Goal: Task Accomplishment & Management: Complete application form

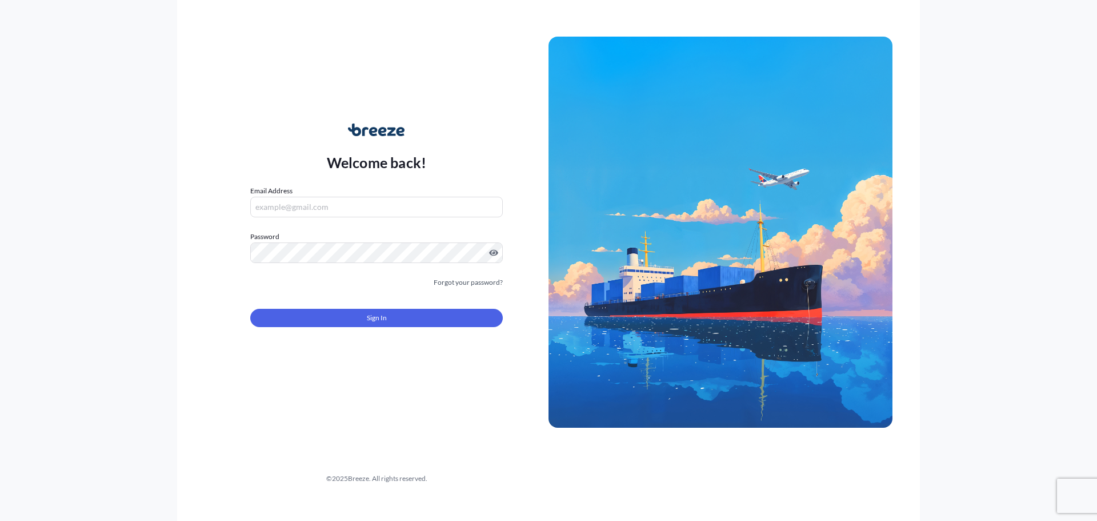
click at [327, 207] on input "Email Address" at bounding box center [376, 207] width 253 height 21
click at [321, 206] on input "Email Address" at bounding box center [376, 207] width 253 height 21
type input "[PERSON_NAME][EMAIL_ADDRESS][DOMAIN_NAME]"
click at [368, 314] on span "Sign In" at bounding box center [377, 317] width 20 height 11
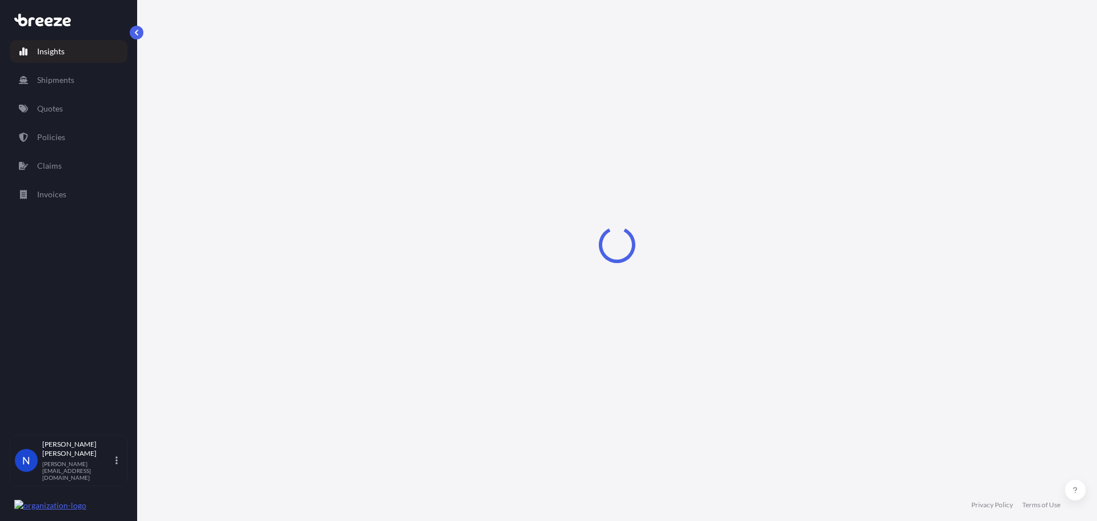
select select "2025"
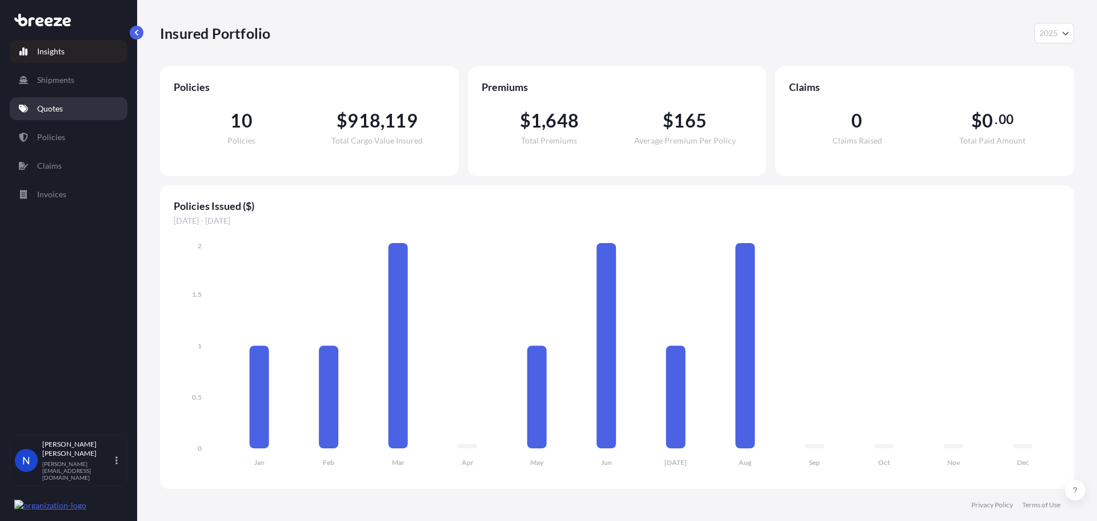
click at [43, 101] on link "Quotes" at bounding box center [69, 108] width 118 height 23
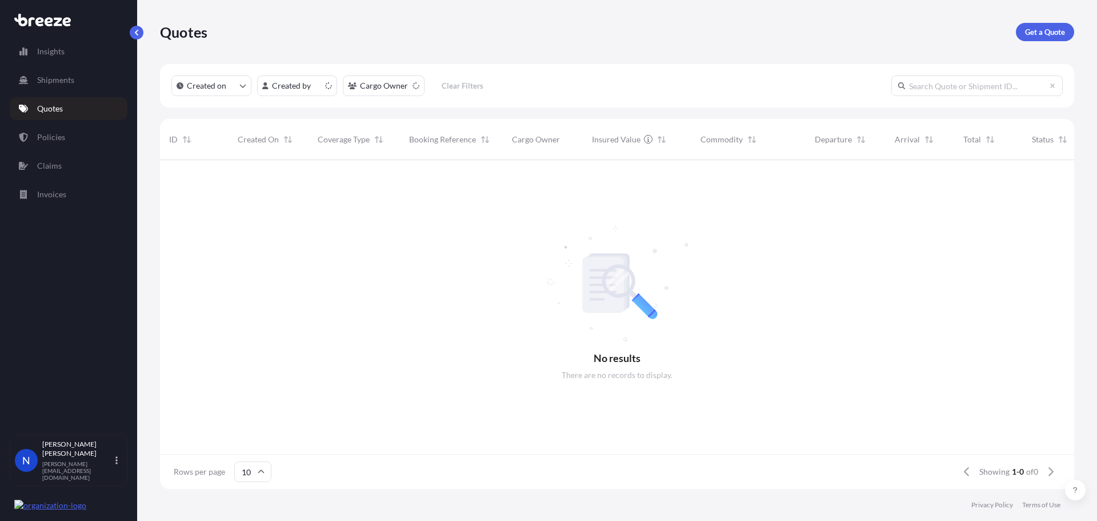
scroll to position [9, 9]
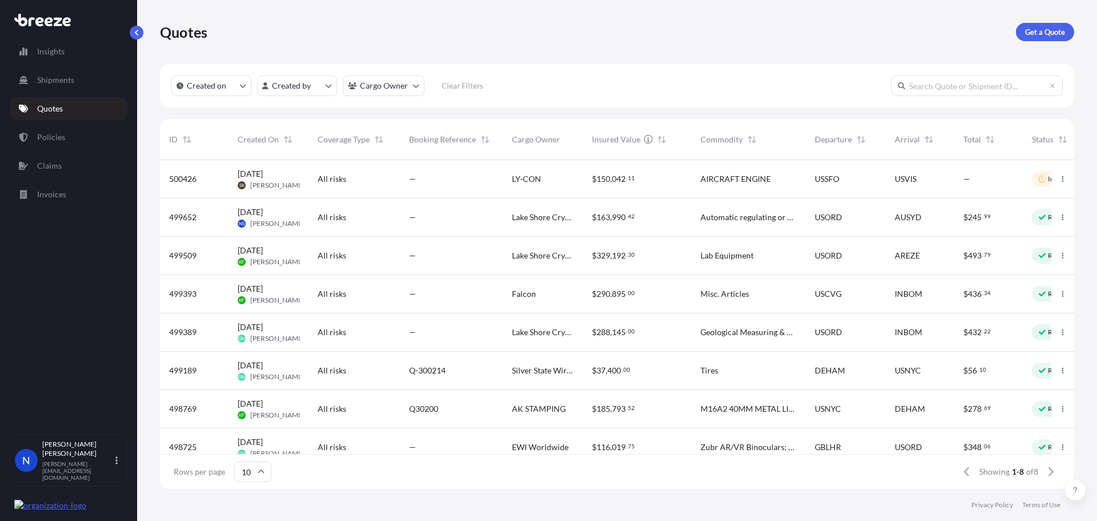
click at [360, 221] on div "All risks" at bounding box center [354, 216] width 73 height 11
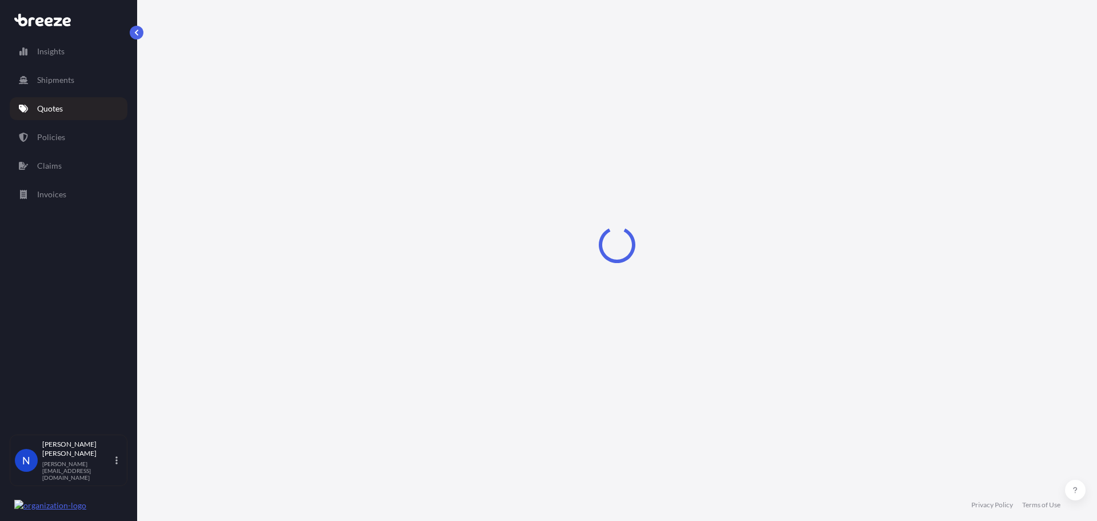
select select "Road"
select select "Air"
select select "Road"
select select "1"
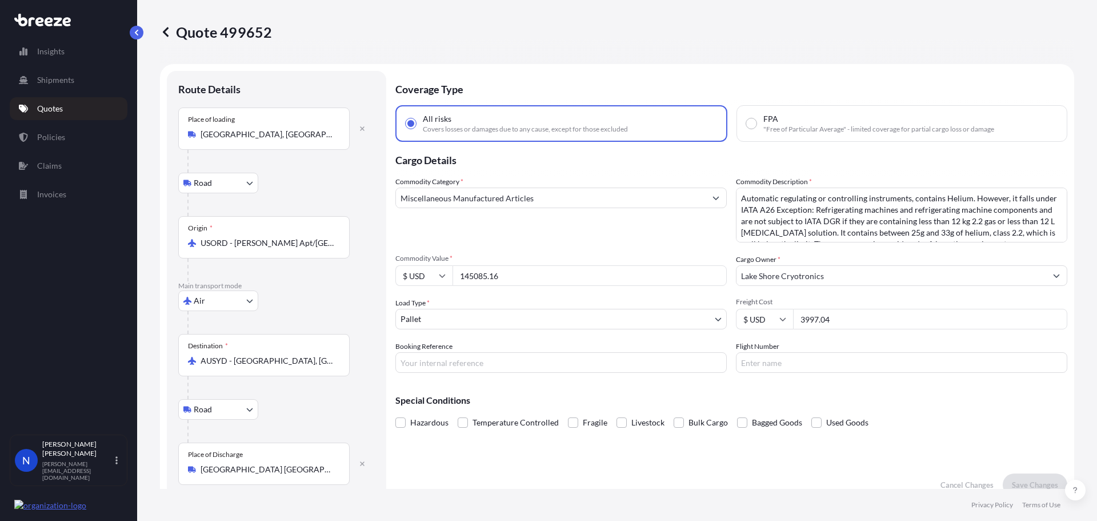
click at [538, 203] on input "Miscellaneous Manufactured Articles" at bounding box center [551, 197] width 310 height 21
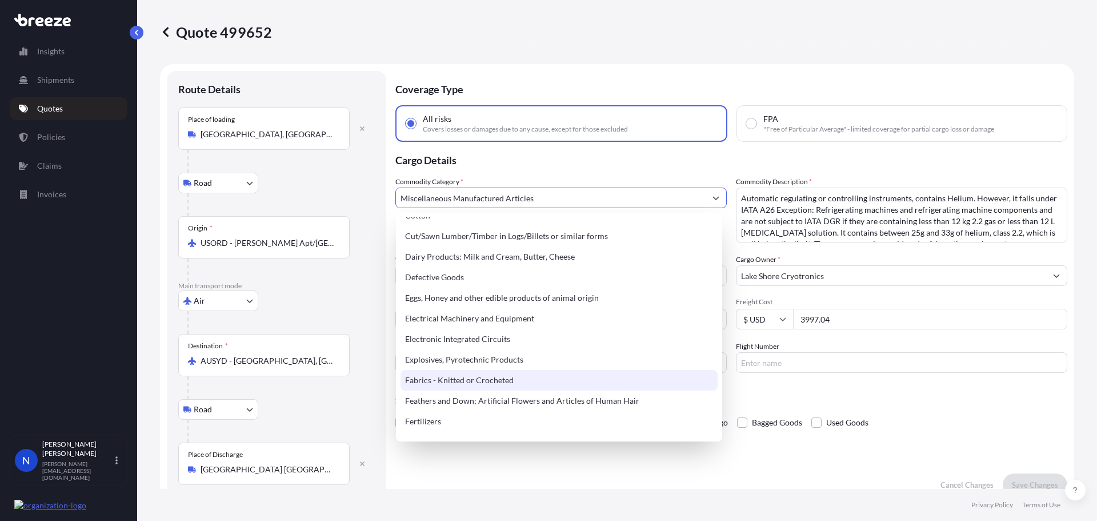
scroll to position [629, 0]
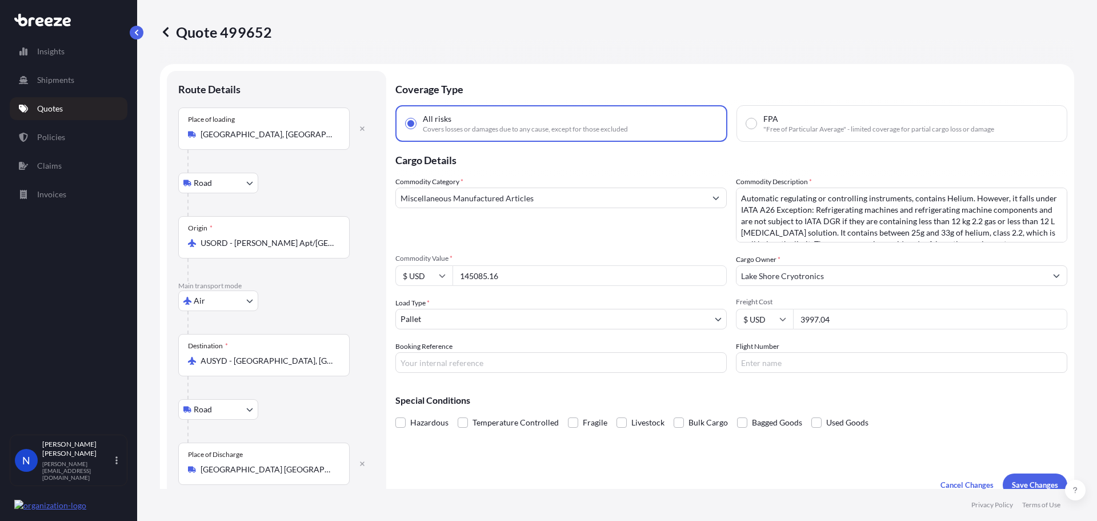
click at [629, 200] on input "Miscellaneous Manufactured Articles" at bounding box center [551, 197] width 310 height 21
click at [575, 205] on input "Miscellaneous Manufactured Articles" at bounding box center [551, 197] width 310 height 21
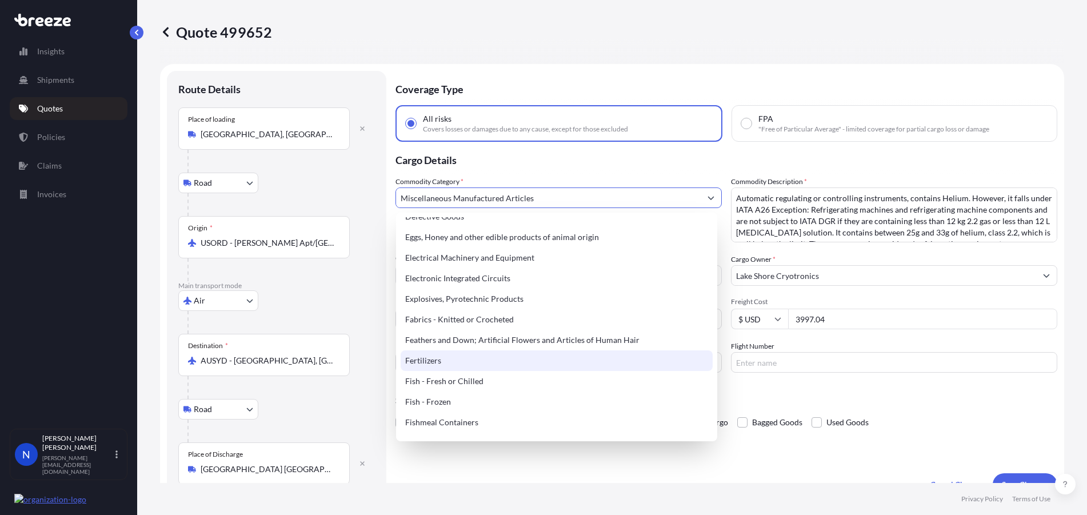
scroll to position [649, 0]
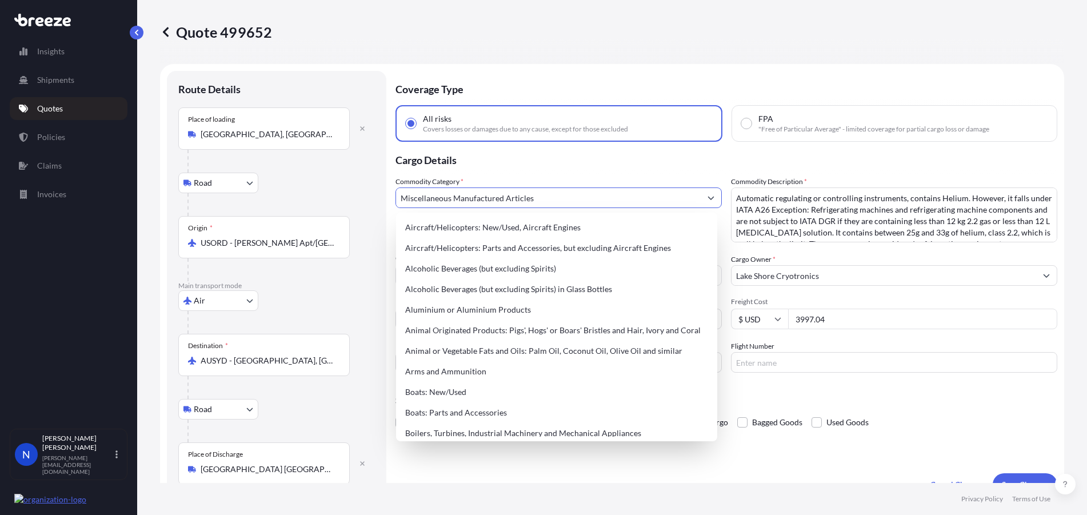
drag, startPoint x: 538, startPoint y: 202, endPoint x: 397, endPoint y: 193, distance: 142.0
click at [397, 193] on input "Miscellaneous Manufactured Articles" at bounding box center [548, 197] width 305 height 21
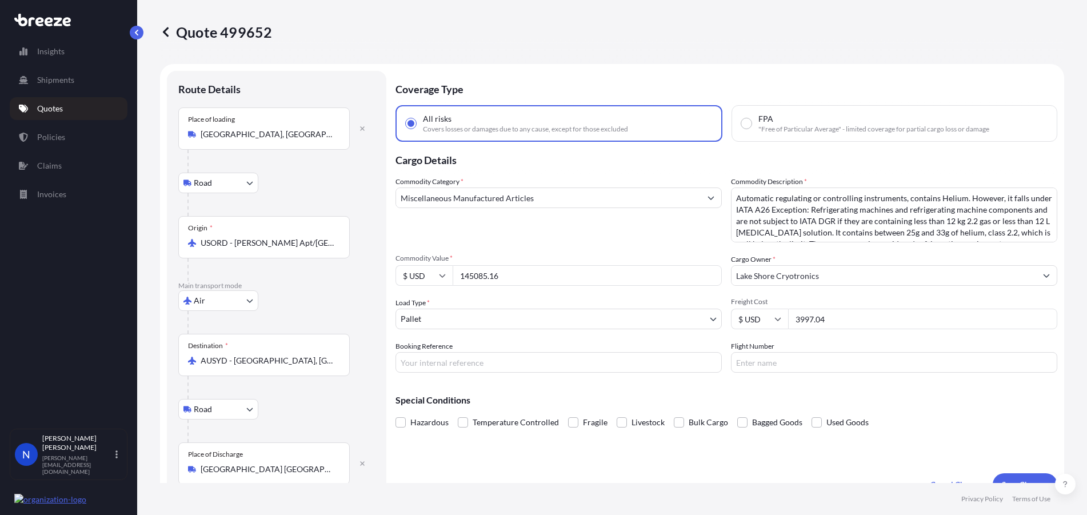
click at [598, 202] on input "Miscellaneous Manufactured Articles" at bounding box center [548, 197] width 305 height 21
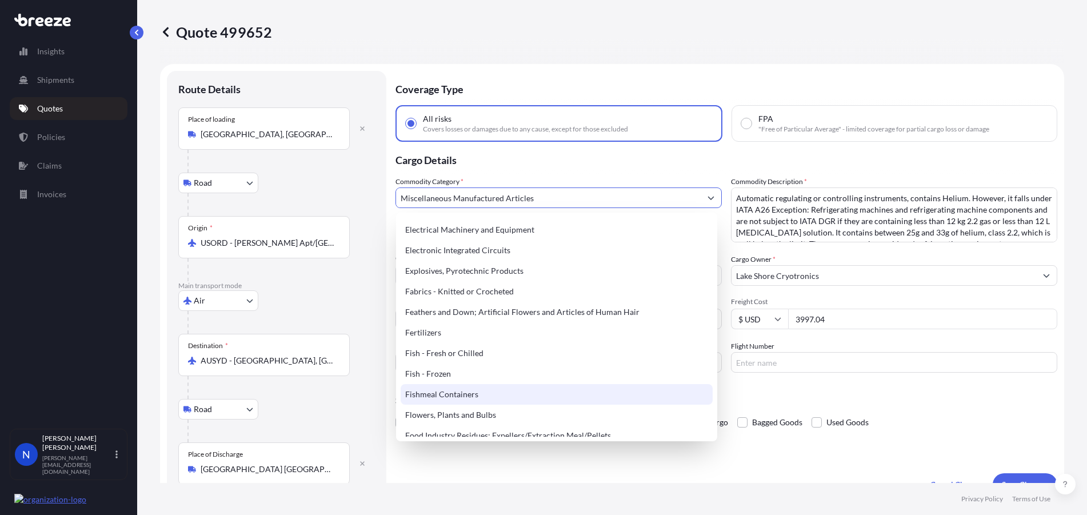
scroll to position [686, 0]
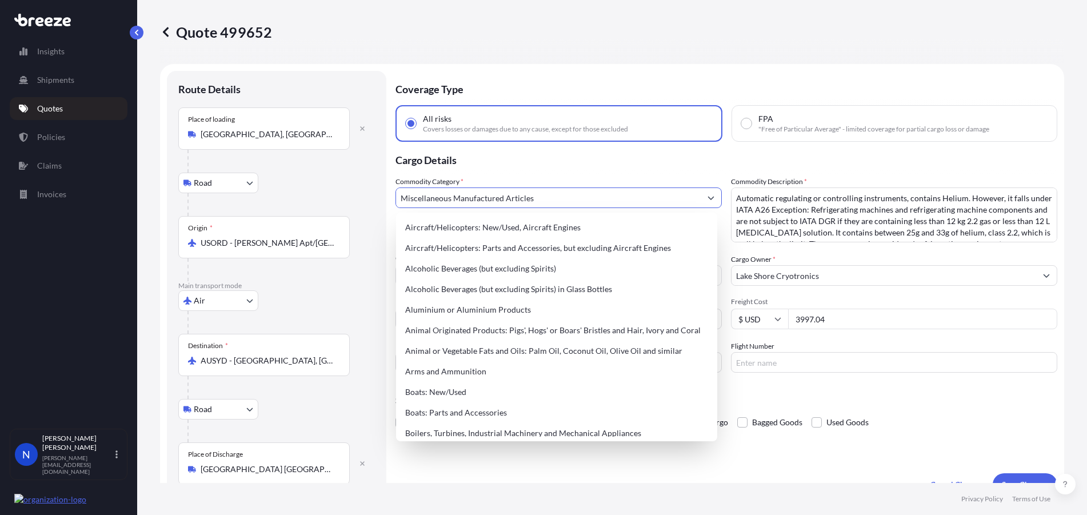
click at [494, 199] on input "Miscellaneous Manufactured Articles" at bounding box center [548, 197] width 305 height 21
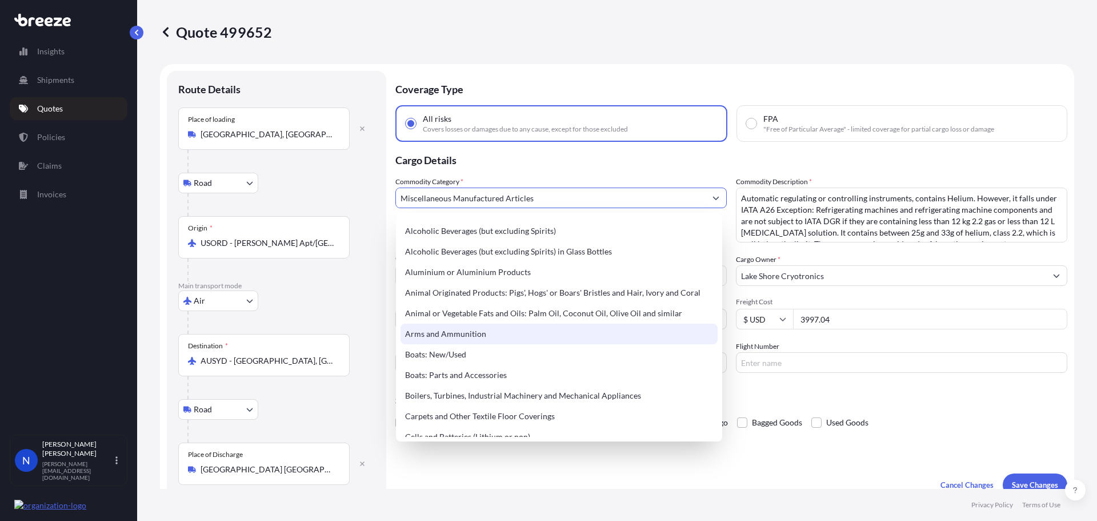
scroll to position [57, 0]
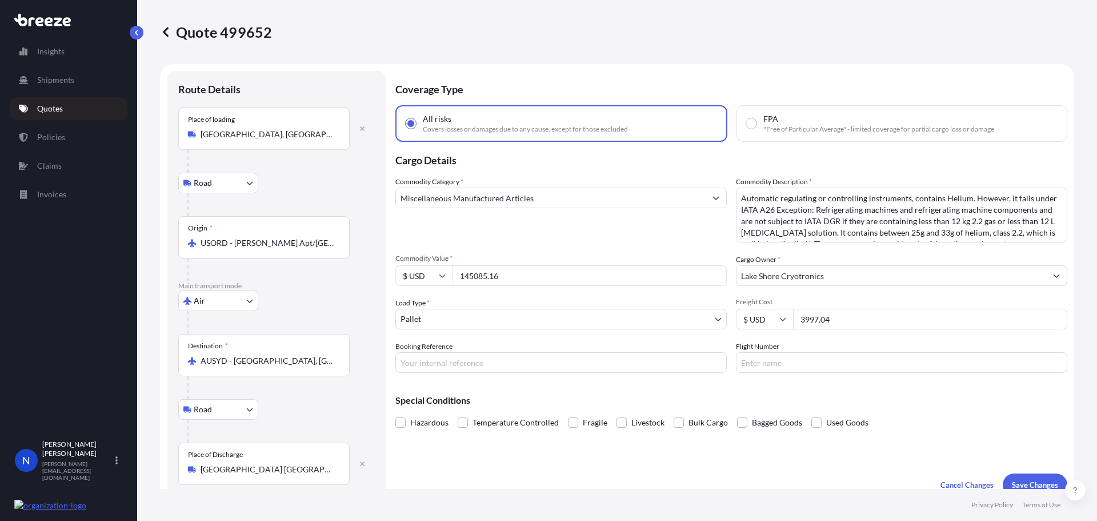
click at [528, 205] on input "Miscellaneous Manufactured Articles" at bounding box center [551, 197] width 310 height 21
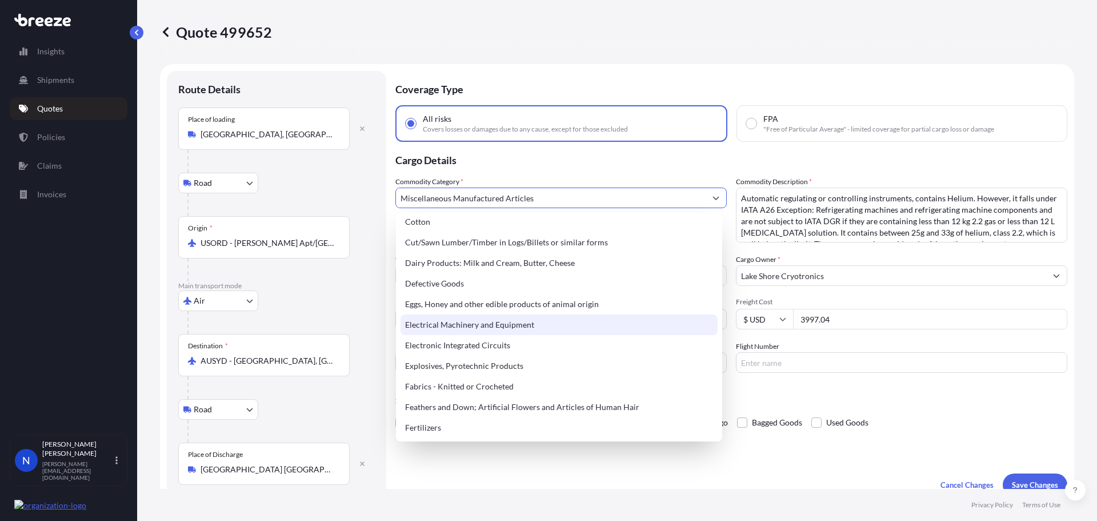
scroll to position [629, 0]
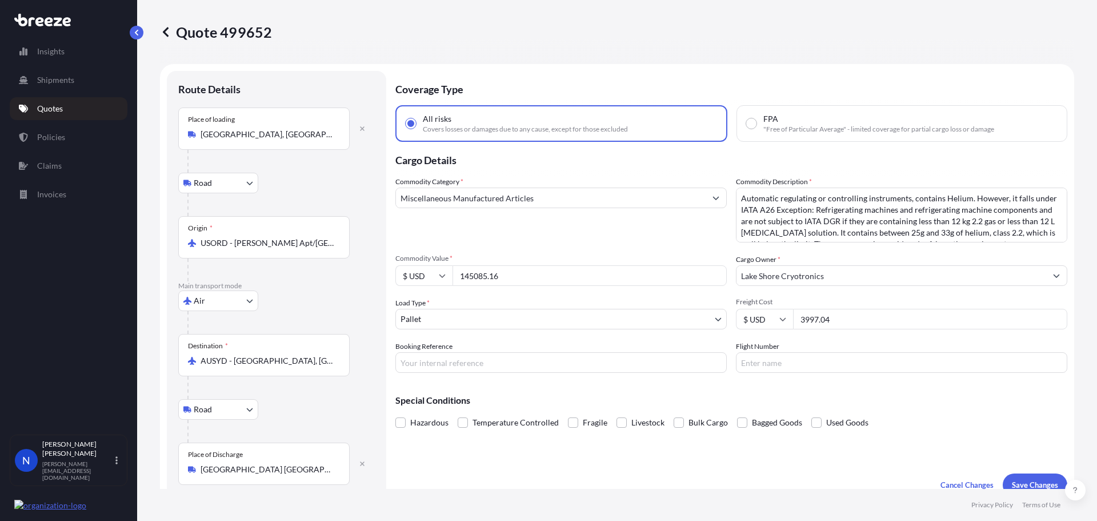
click at [531, 202] on input "Miscellaneous Manufactured Articles" at bounding box center [551, 197] width 310 height 21
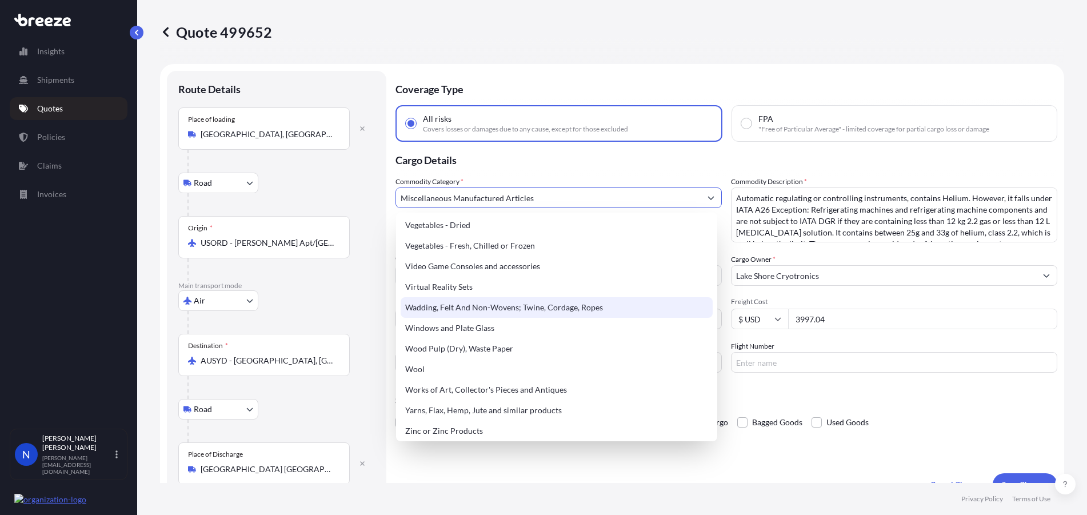
scroll to position [2763, 0]
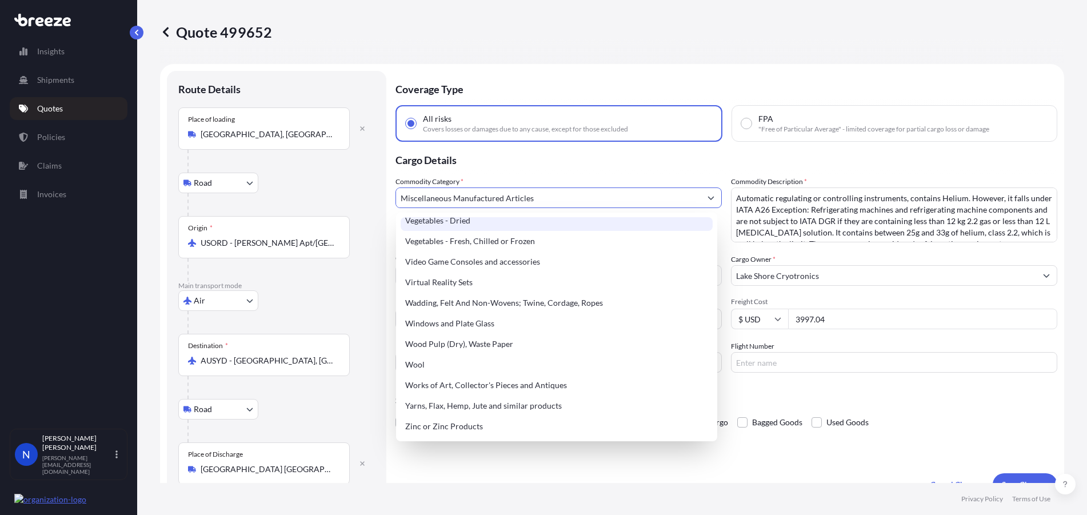
drag, startPoint x: 560, startPoint y: 200, endPoint x: 393, endPoint y: 190, distance: 167.2
click at [393, 190] on form "Route Details Place of loading [GEOGRAPHIC_DATA], [GEOGRAPHIC_DATA], [GEOGRAPHI…" at bounding box center [612, 283] width 904 height 439
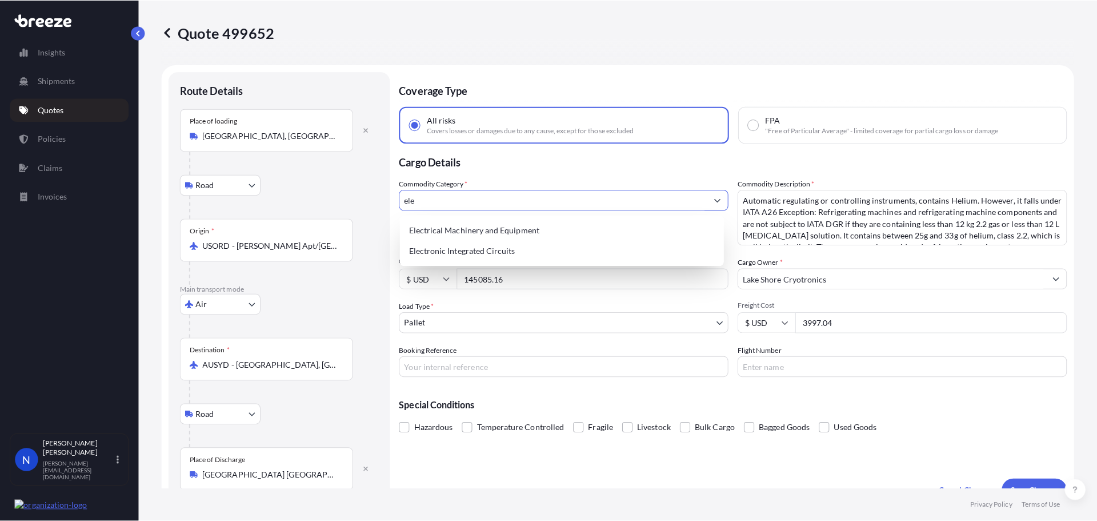
scroll to position [0, 0]
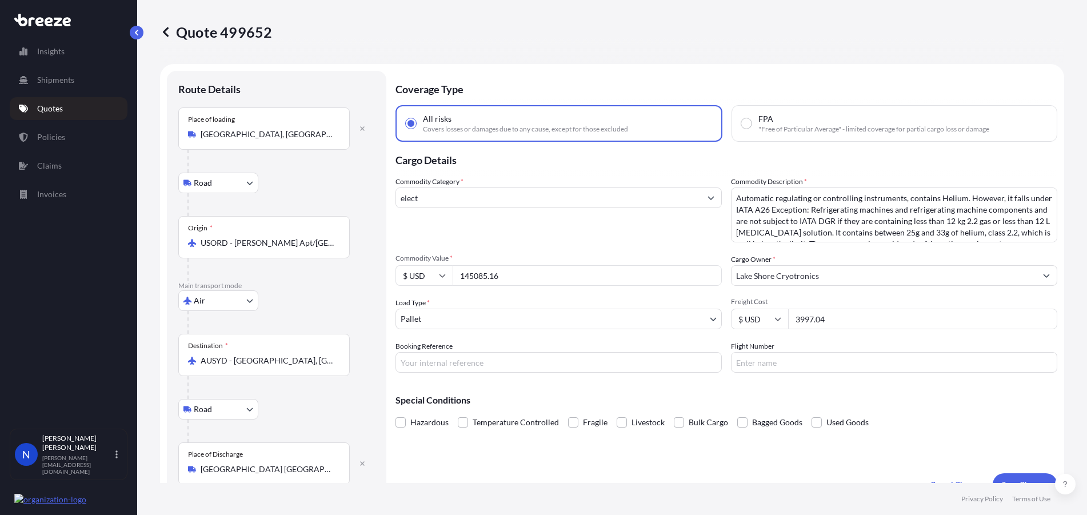
click at [670, 207] on input "elect" at bounding box center [548, 197] width 305 height 21
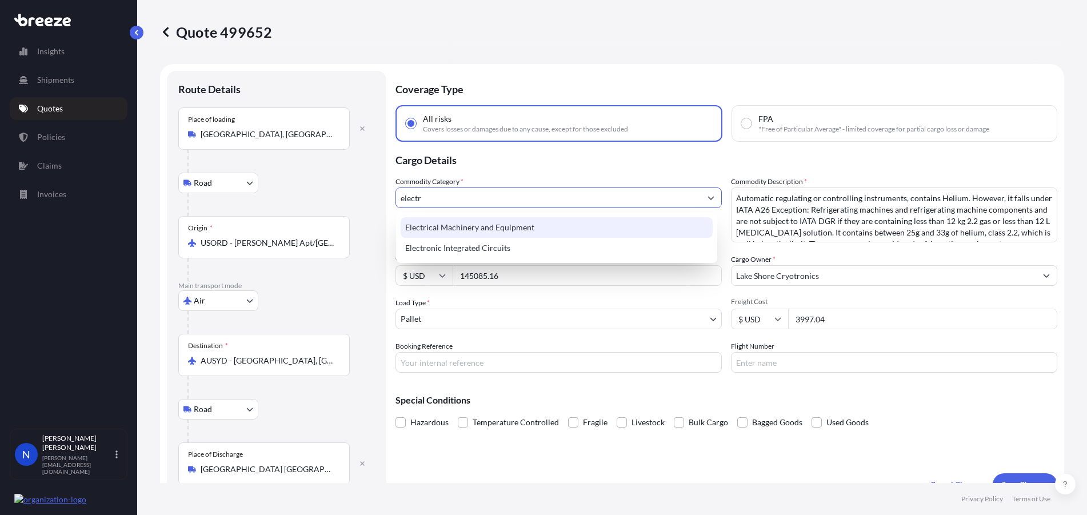
click at [463, 233] on div "Electrical Machinery and Equipment" at bounding box center [557, 227] width 312 height 21
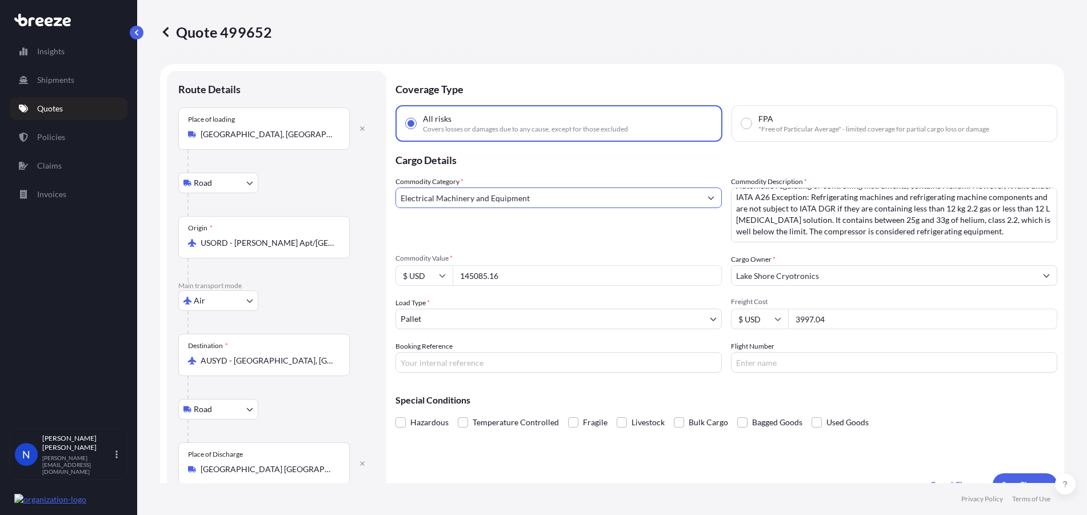
scroll to position [24, 0]
type input "Electrical Machinery and Equipment"
drag, startPoint x: 878, startPoint y: 231, endPoint x: 869, endPoint y: 222, distance: 13.7
click at [869, 222] on textarea "Automatic regulating or controlling instruments, contains Helium. However, it f…" at bounding box center [894, 214] width 326 height 55
click at [619, 238] on div "Commodity Category * Electrical Machinery and Equipment" at bounding box center [558, 209] width 326 height 66
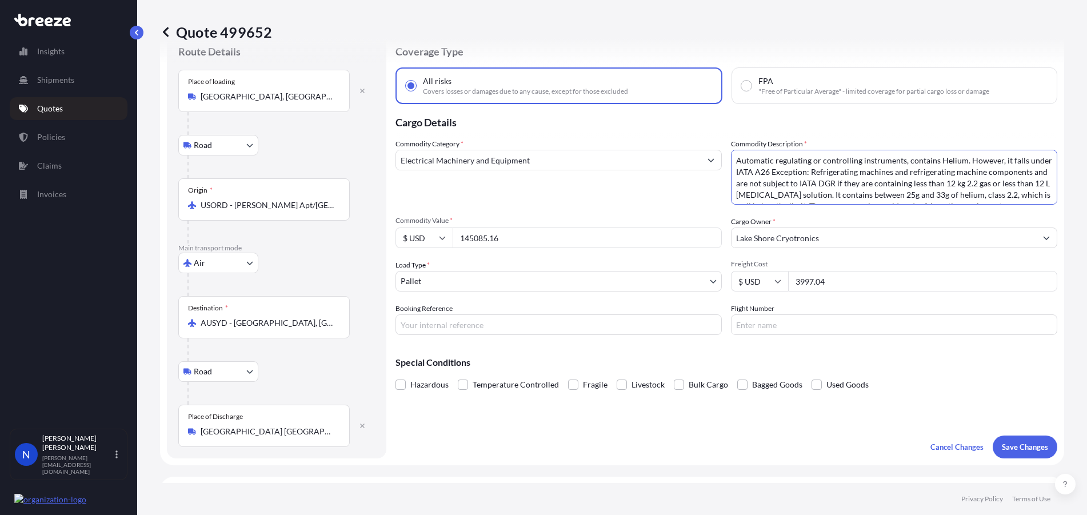
scroll to position [57, 0]
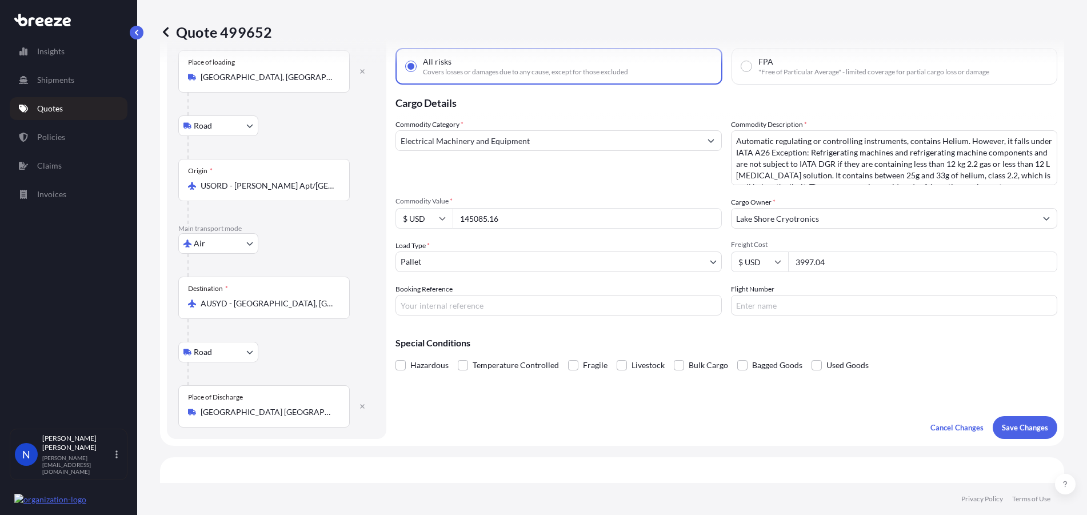
click at [505, 308] on input "Booking Reference" at bounding box center [558, 305] width 326 height 21
paste input "SEA2509391"
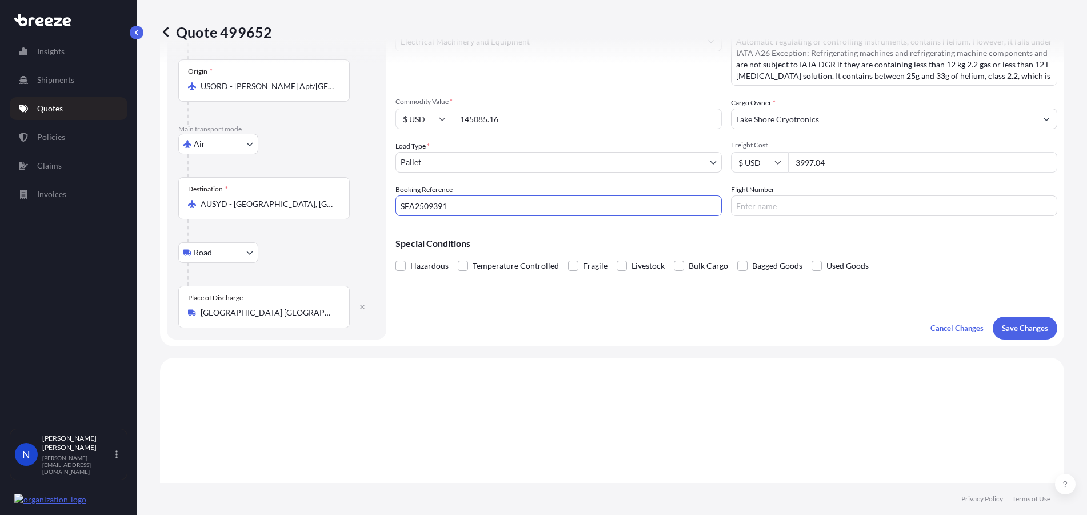
scroll to position [171, 0]
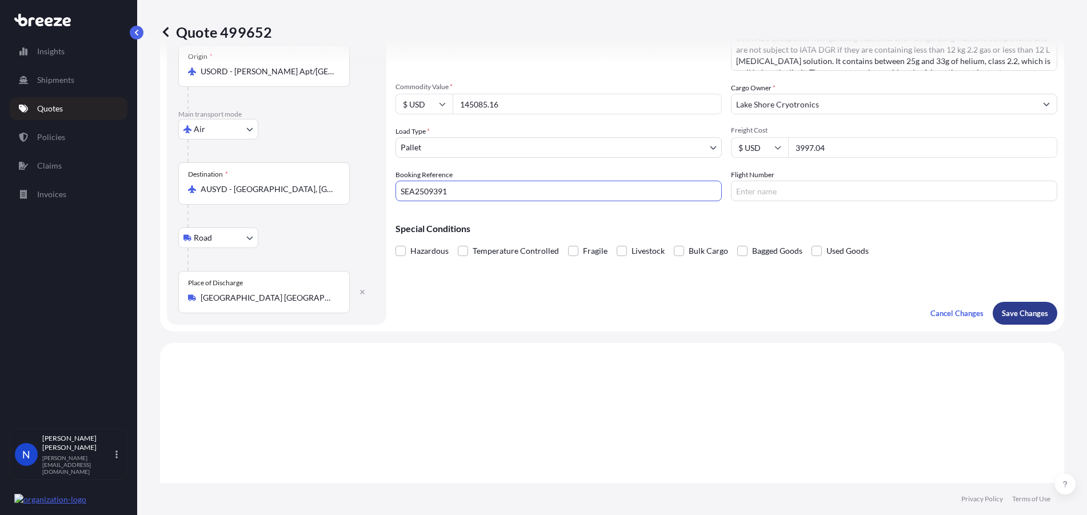
type input "SEA2509391"
click at [1011, 310] on p "Save Changes" at bounding box center [1025, 312] width 46 height 11
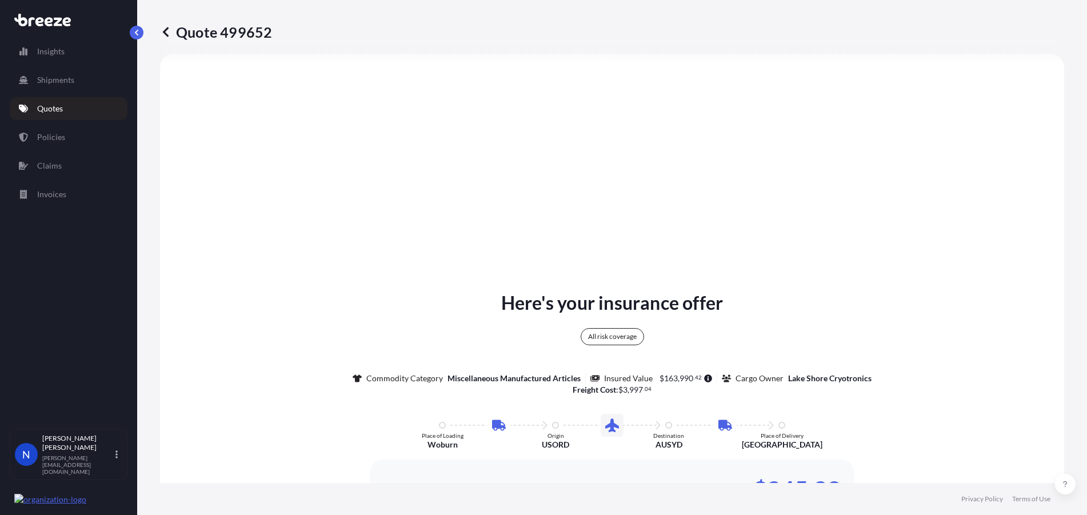
select select "Road"
select select "Air"
select select "Road"
select select "1"
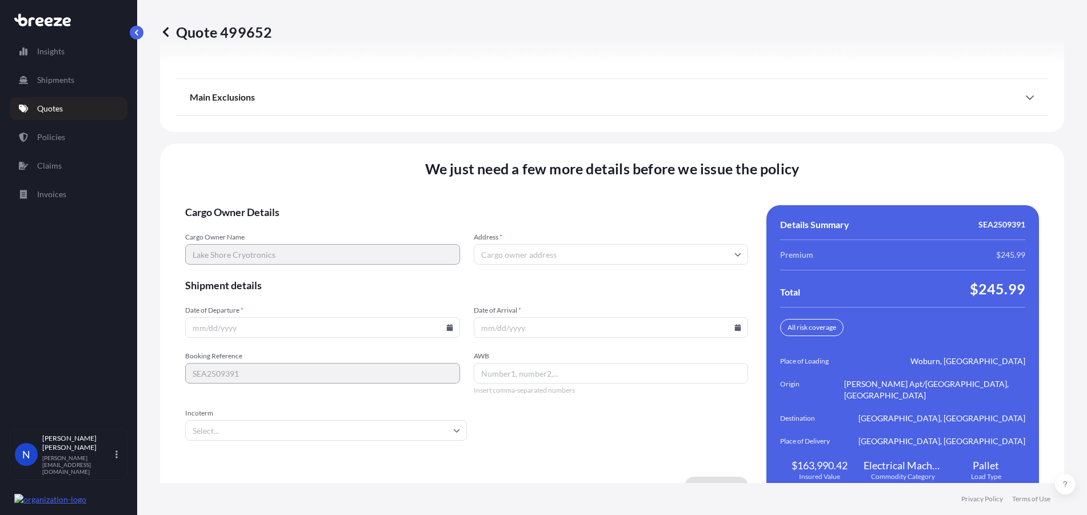
scroll to position [1587, 0]
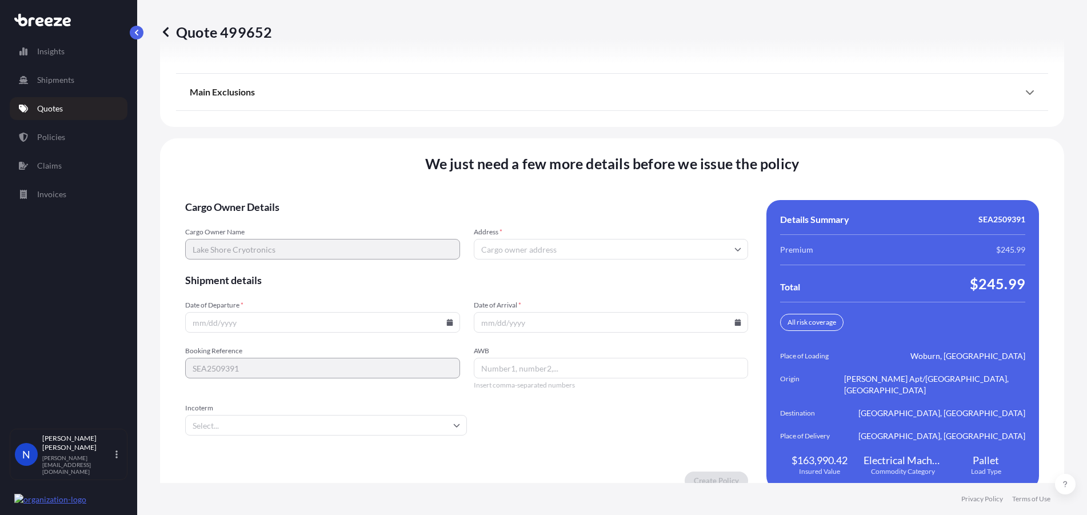
click at [448, 319] on icon at bounding box center [449, 322] width 6 height 7
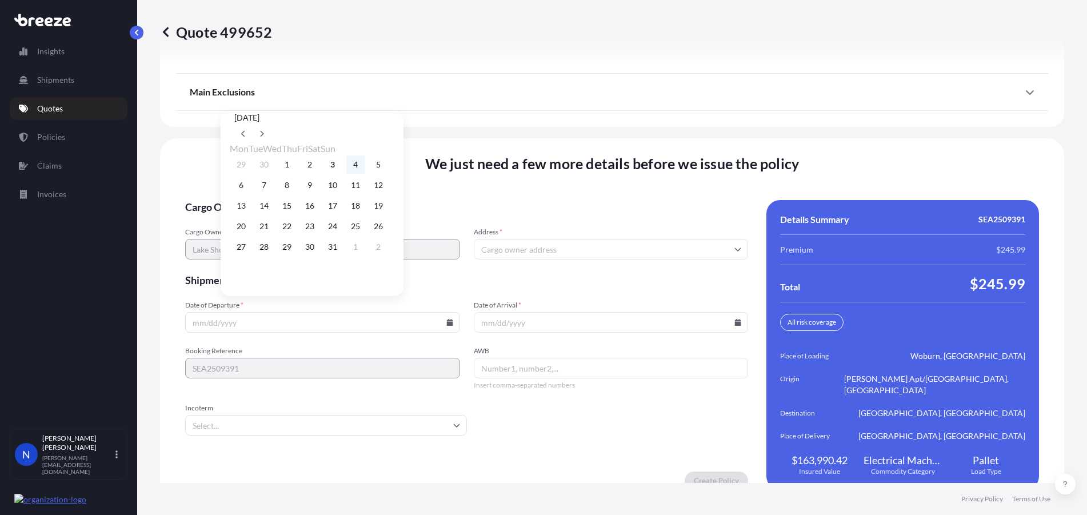
click at [365, 165] on button "4" at bounding box center [355, 164] width 18 height 18
type input "[DATE]"
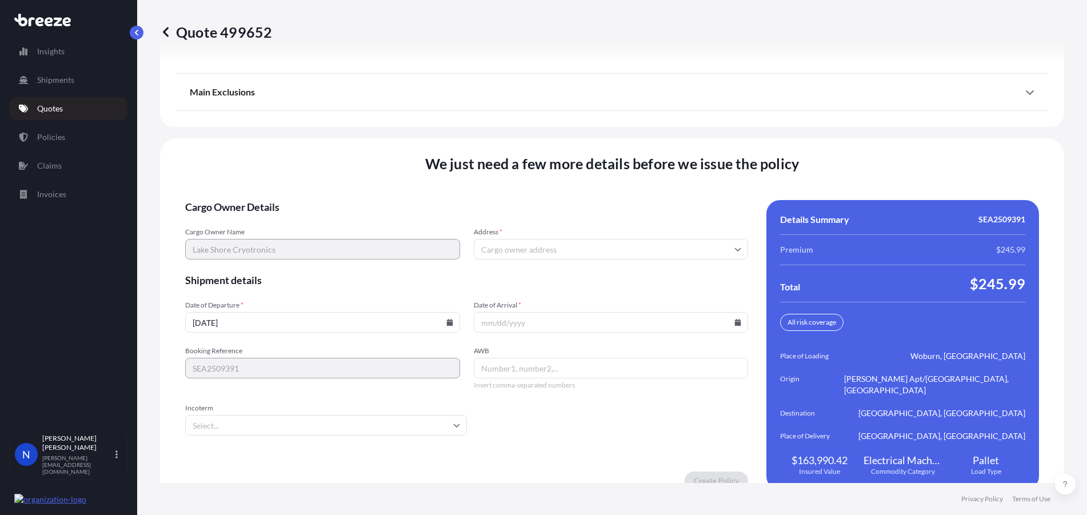
click at [735, 319] on icon at bounding box center [738, 322] width 6 height 7
click at [524, 186] on button "6" at bounding box center [527, 185] width 18 height 18
type input "[DATE]"
click at [593, 239] on input "Address *" at bounding box center [611, 249] width 275 height 21
click at [665, 239] on input "Address *" at bounding box center [611, 249] width 275 height 21
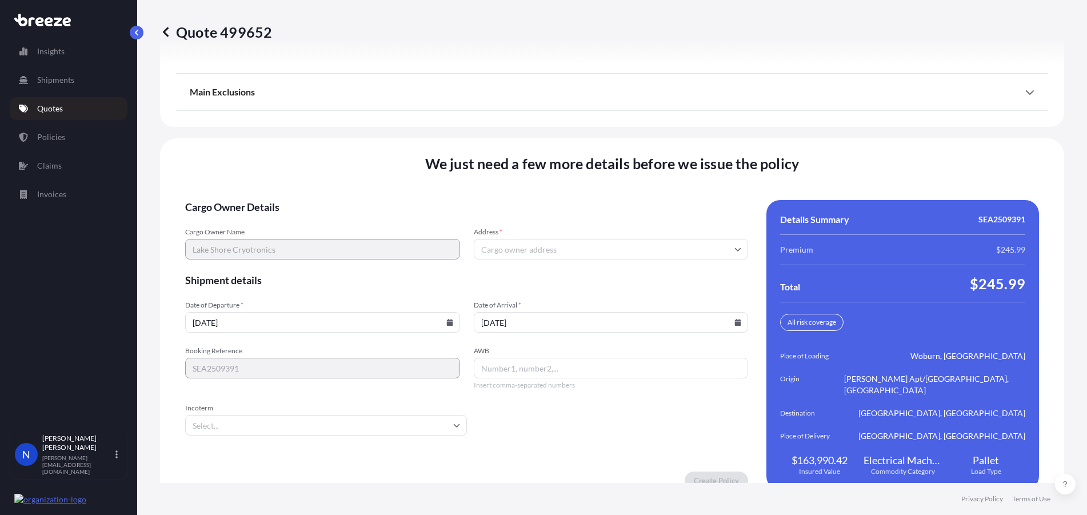
click at [529, 239] on input "Address *" at bounding box center [611, 249] width 275 height 21
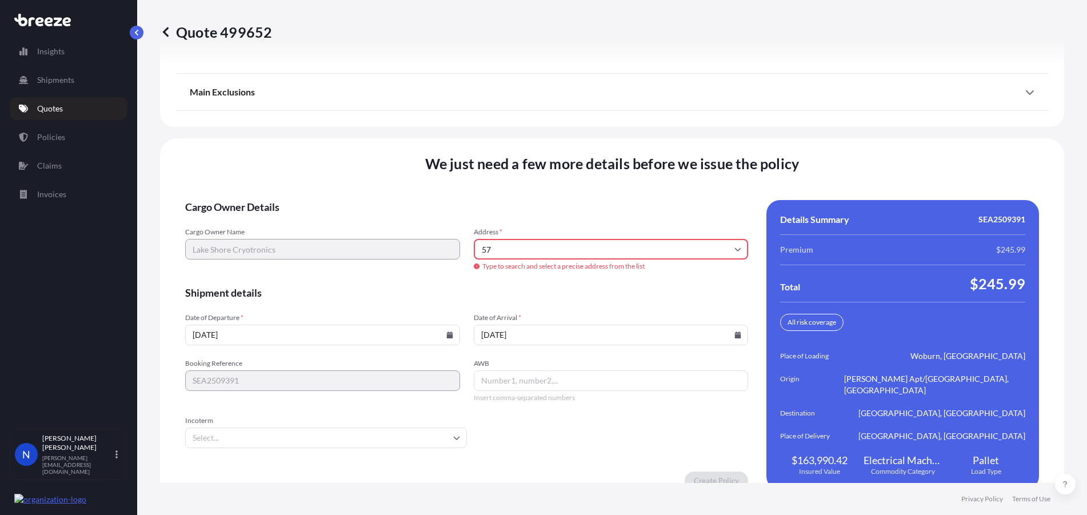
click at [517, 239] on input "57" at bounding box center [611, 249] width 275 height 21
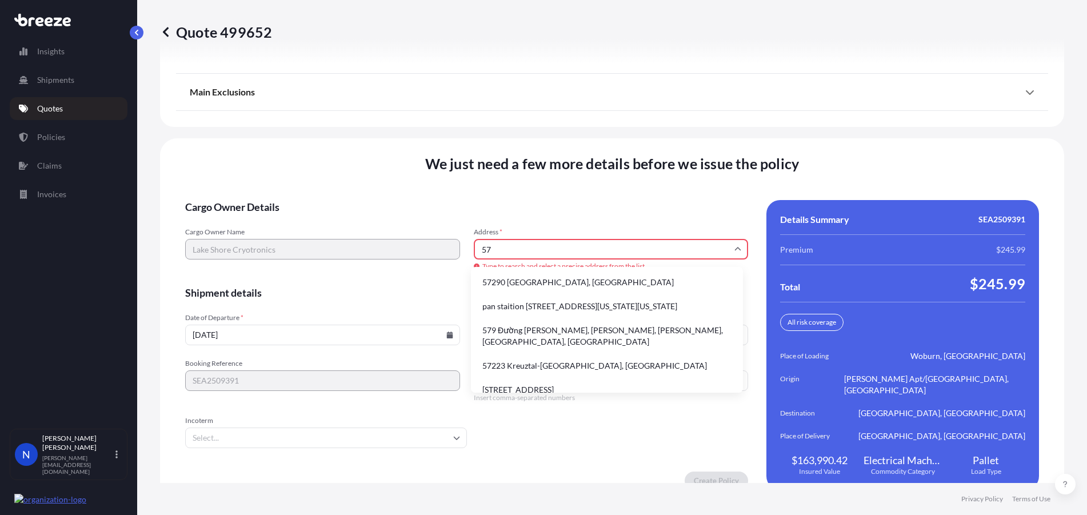
drag, startPoint x: 502, startPoint y: 239, endPoint x: 470, endPoint y: 239, distance: 32.0
click at [470, 239] on div "Cargo Owner Name Lake Shore Cryotronics Address * 57 Type to search and select …" at bounding box center [466, 249] width 563 height 45
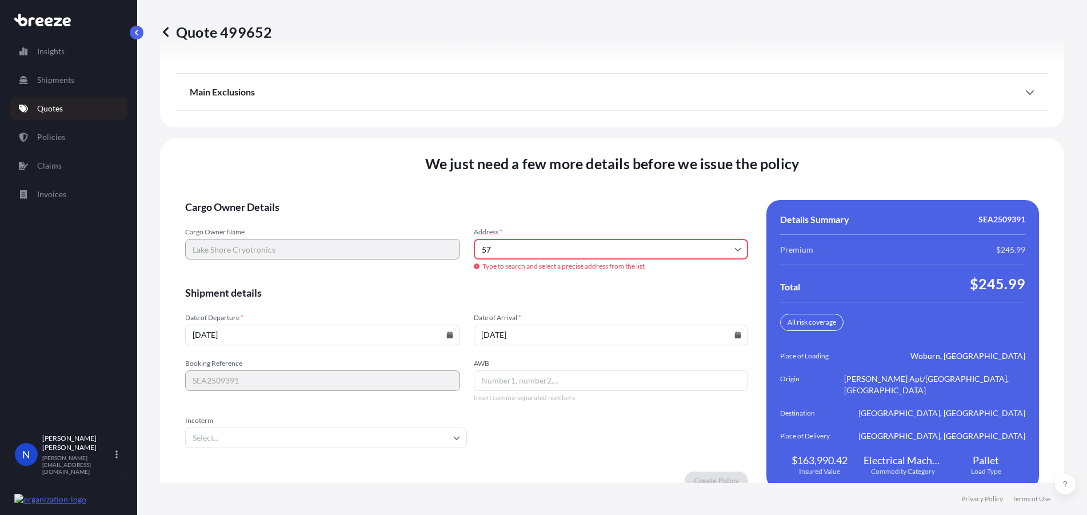
click at [565, 242] on input "57" at bounding box center [611, 249] width 275 height 21
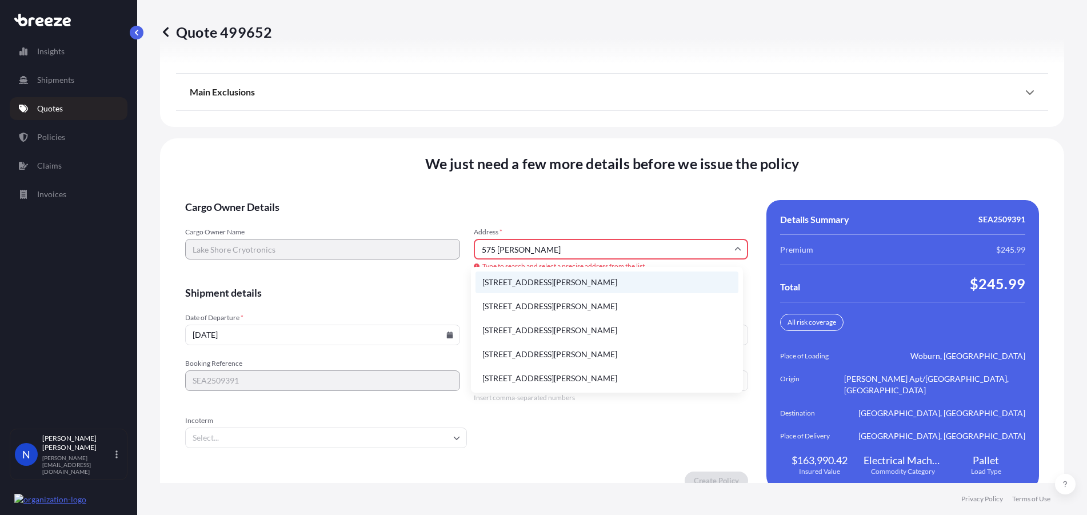
click at [565, 283] on li "[STREET_ADDRESS][PERSON_NAME]" at bounding box center [606, 282] width 263 height 22
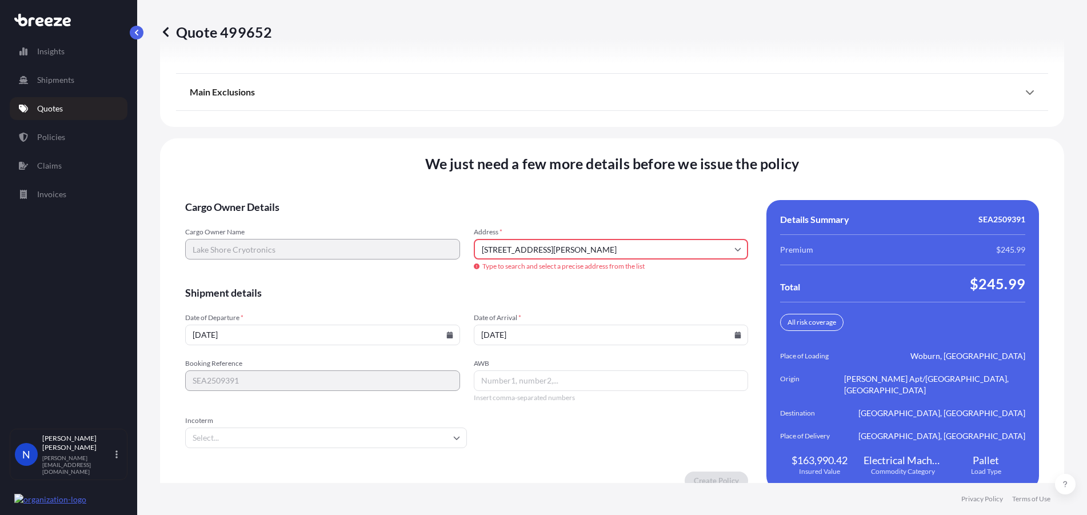
type input "[STREET_ADDRESS][PERSON_NAME]"
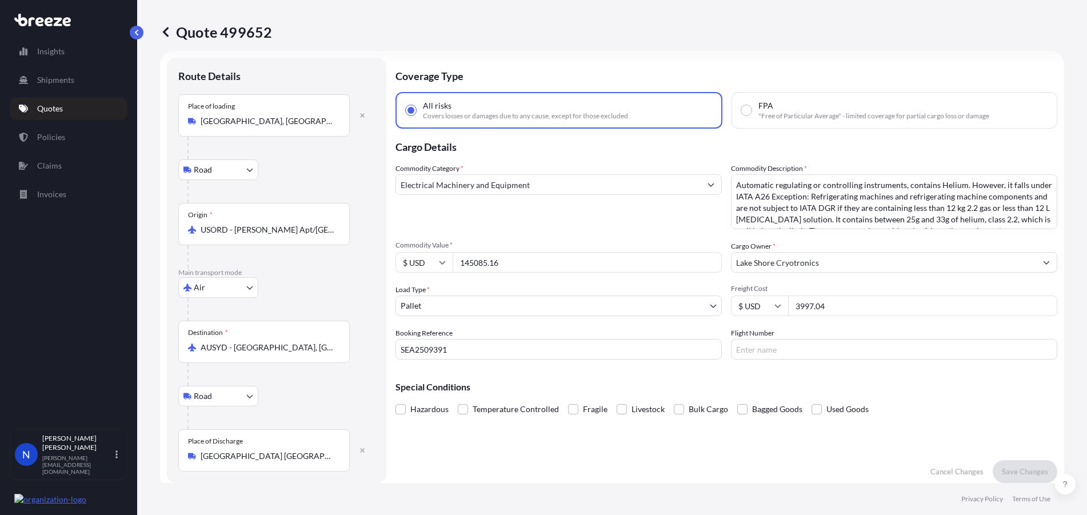
scroll to position [0, 0]
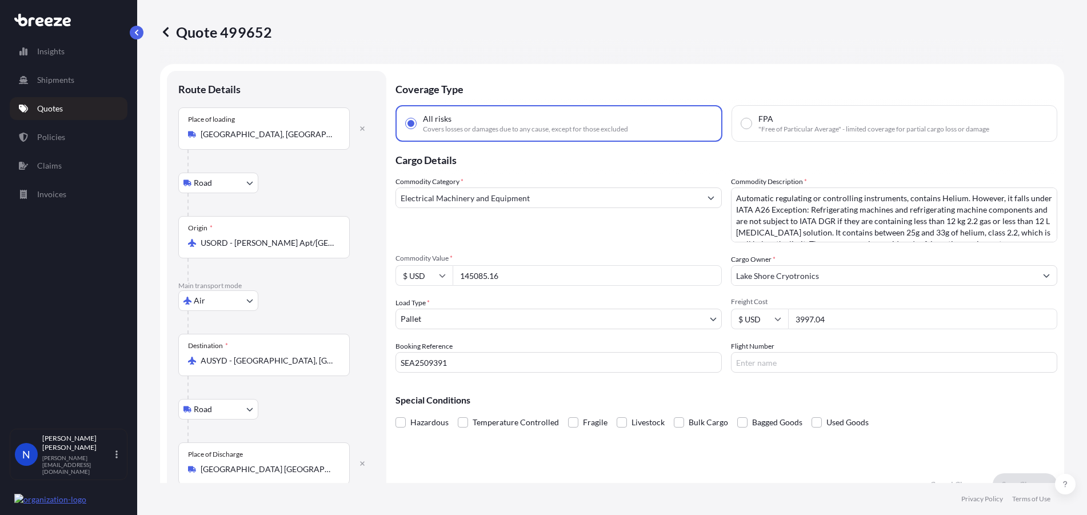
click at [836, 273] on input "Lake Shore Cryotronics" at bounding box center [883, 275] width 305 height 21
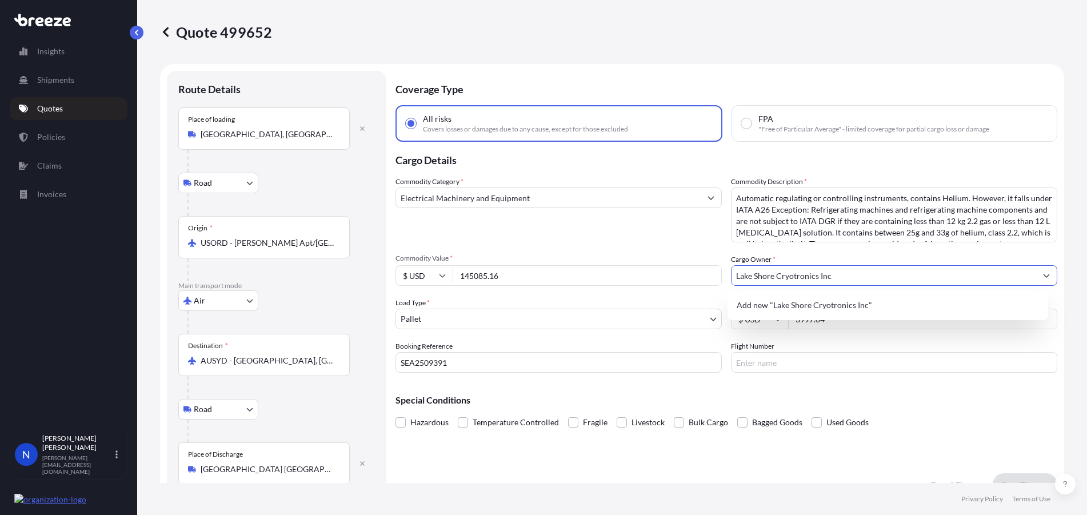
type input "Lake Shore Cryotronics Inc"
click at [701, 248] on div "Commodity Category * Electrical Machinery and Equipment Commodity Description *…" at bounding box center [726, 274] width 662 height 197
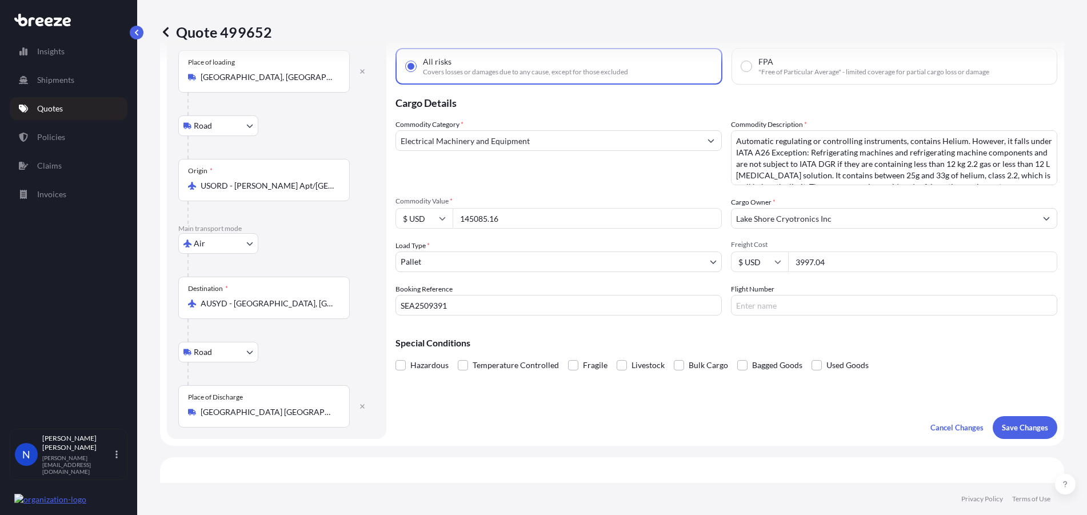
scroll to position [114, 0]
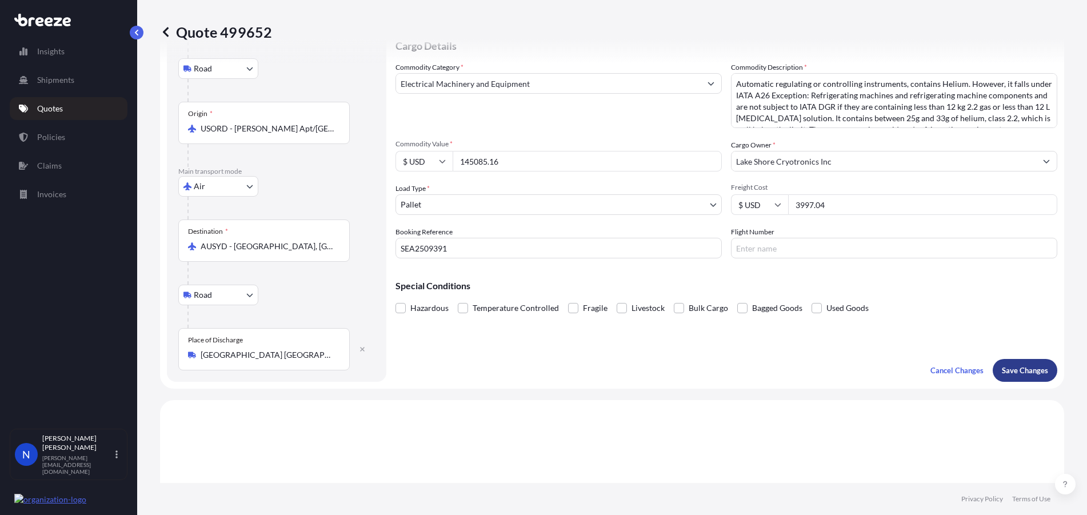
click at [1007, 373] on p "Save Changes" at bounding box center [1025, 370] width 46 height 11
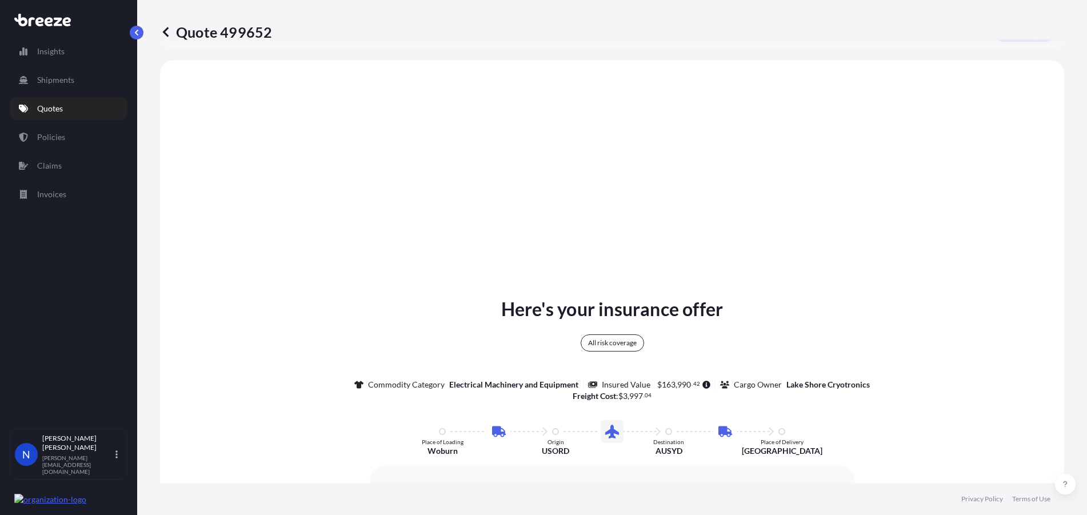
scroll to position [457, 0]
select select "Road"
select select "Air"
select select "Road"
select select "1"
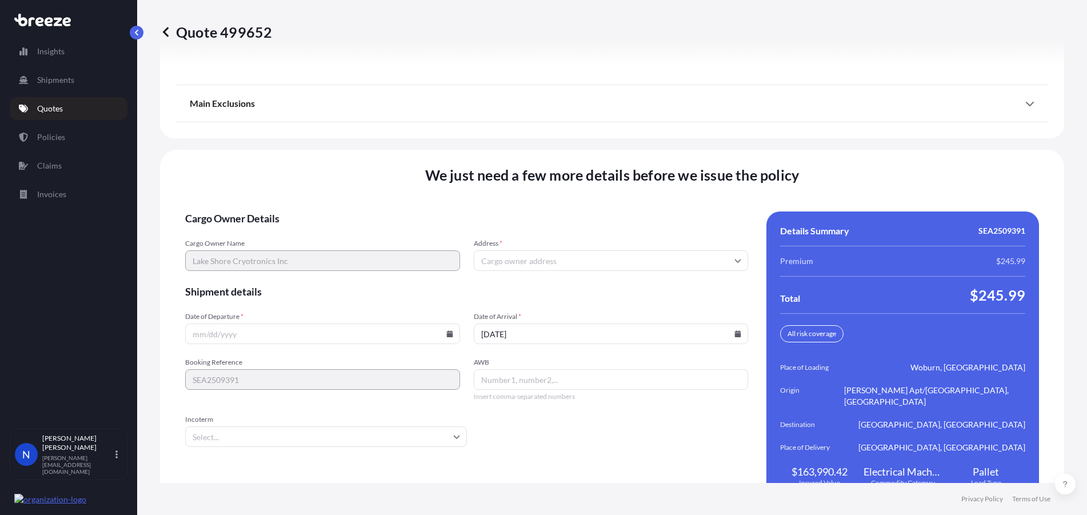
scroll to position [1587, 0]
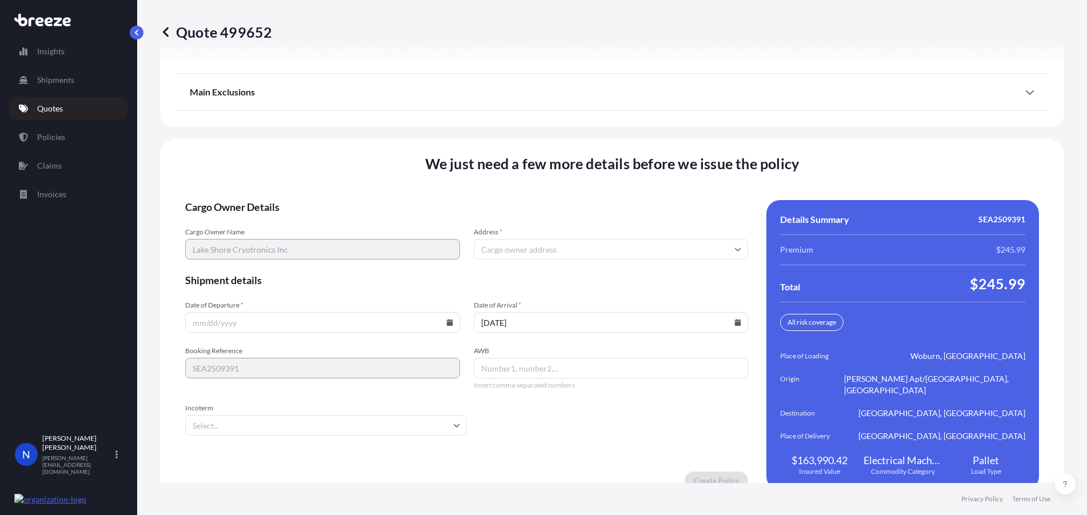
click at [568, 239] on input "Address *" at bounding box center [611, 249] width 275 height 21
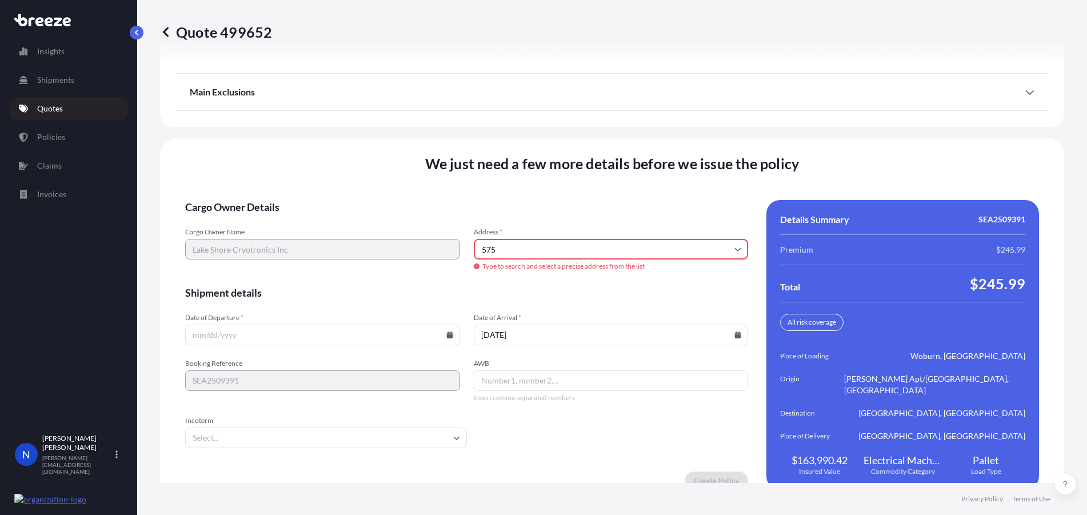
click at [623, 241] on input "575" at bounding box center [611, 249] width 275 height 21
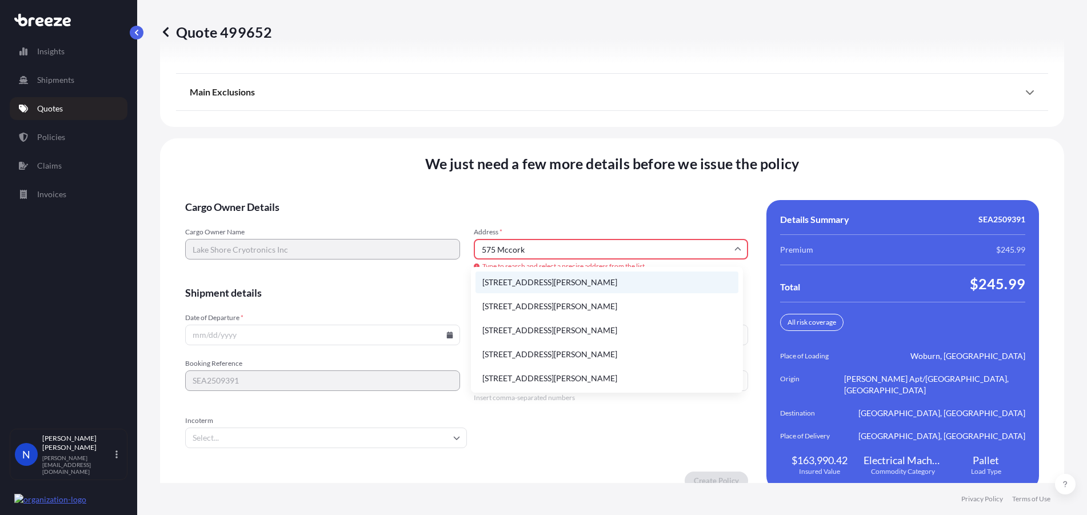
click at [549, 287] on li "[STREET_ADDRESS][PERSON_NAME]" at bounding box center [606, 282] width 263 height 22
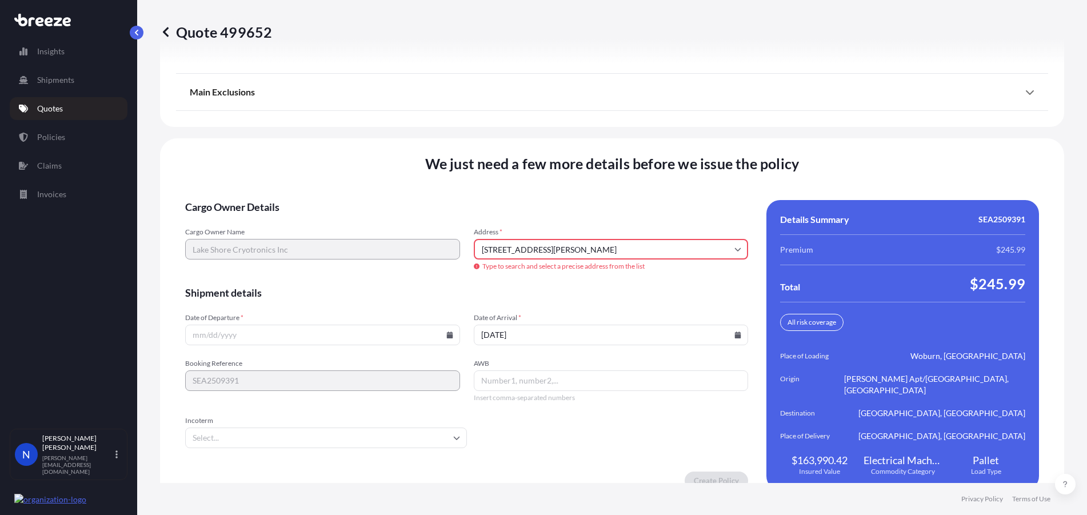
type input "[STREET_ADDRESS][PERSON_NAME]"
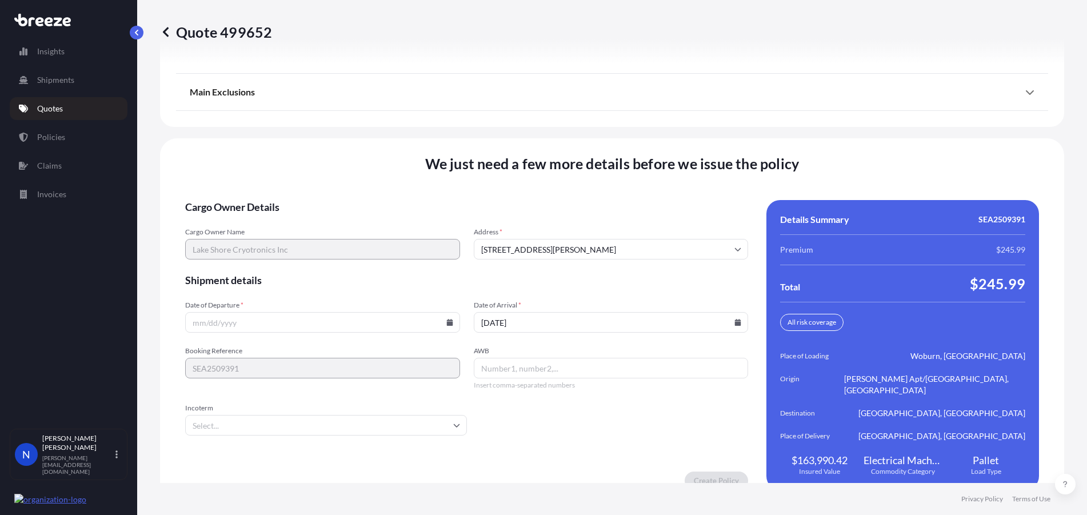
click at [451, 313] on input "Date of Departure *" at bounding box center [322, 322] width 275 height 21
click at [446, 319] on icon at bounding box center [449, 322] width 6 height 7
click at [365, 164] on button "4" at bounding box center [355, 164] width 18 height 18
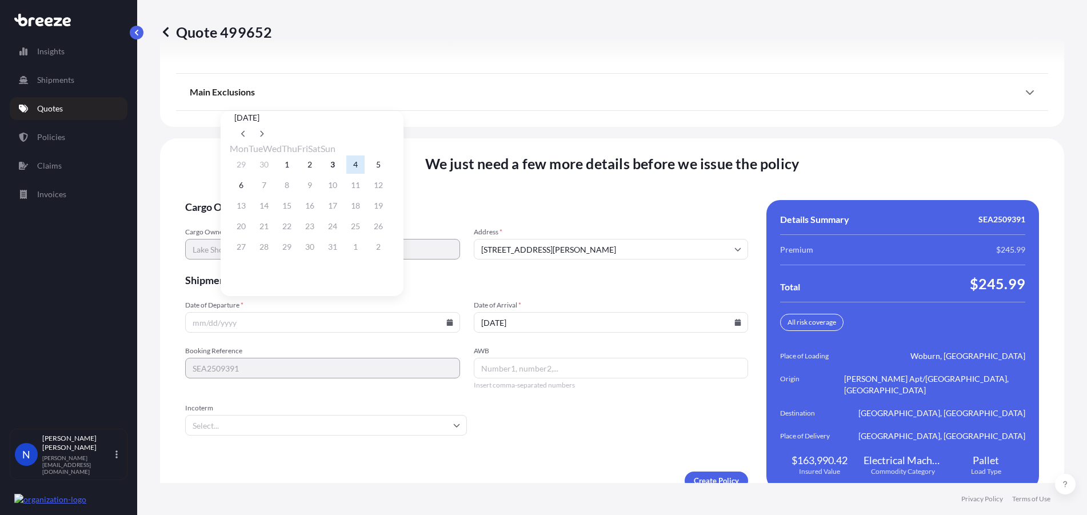
type input "[DATE]"
click at [318, 415] on input "Incoterm" at bounding box center [326, 425] width 282 height 21
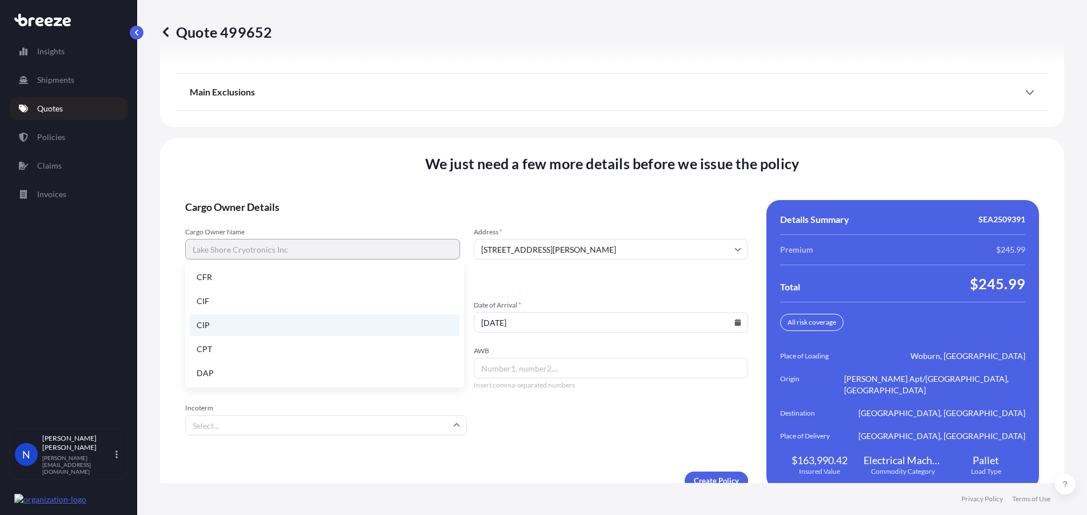
click at [245, 329] on li "CIP" at bounding box center [325, 325] width 270 height 22
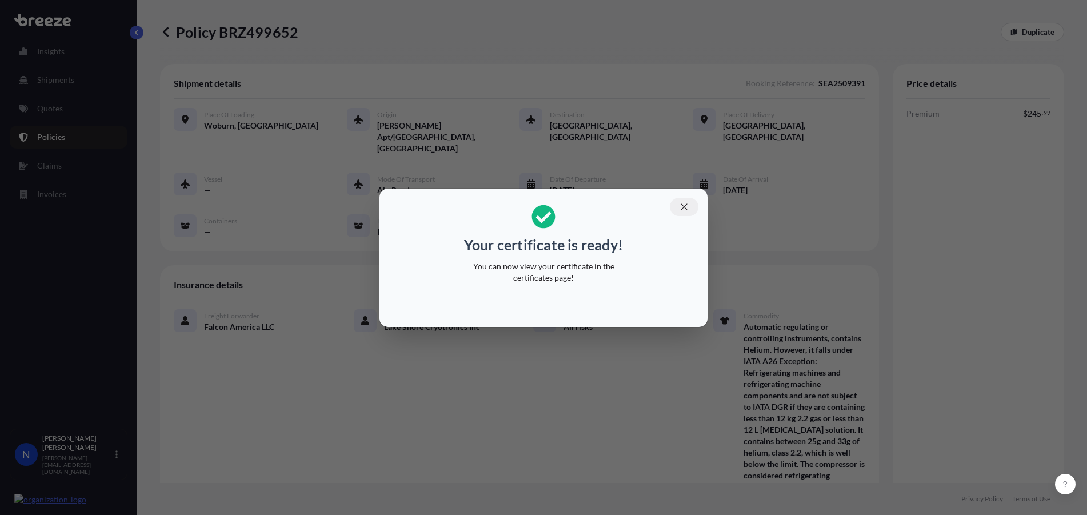
click at [681, 210] on icon "button" at bounding box center [684, 207] width 10 height 10
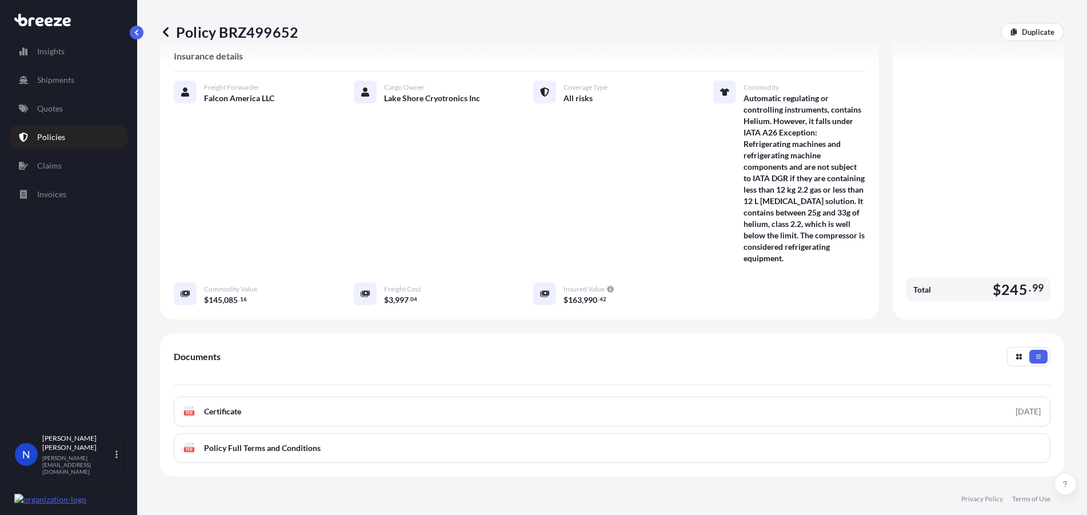
scroll to position [321, 0]
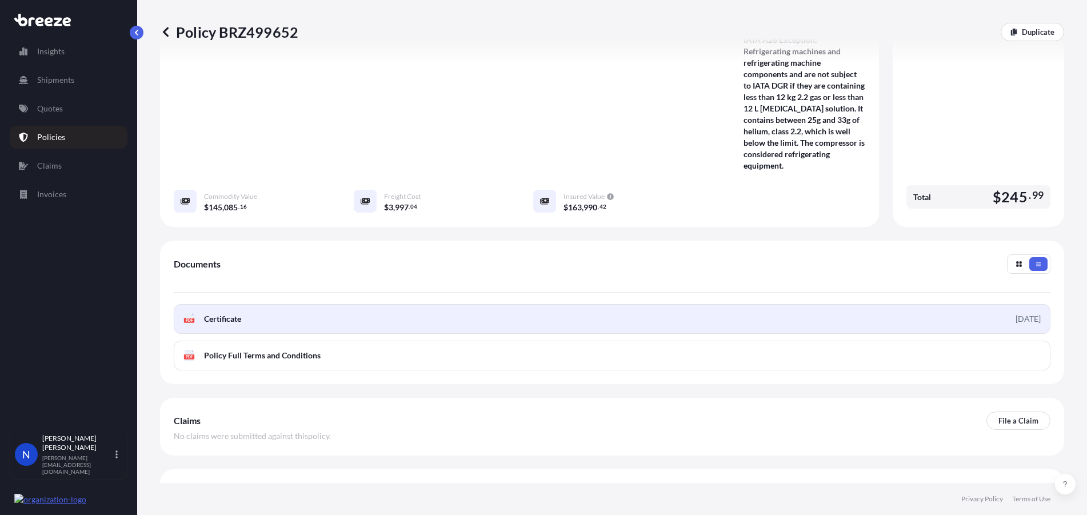
click at [263, 304] on link "PDF Certificate [DATE]" at bounding box center [612, 319] width 877 height 30
